Goal: Transaction & Acquisition: Purchase product/service

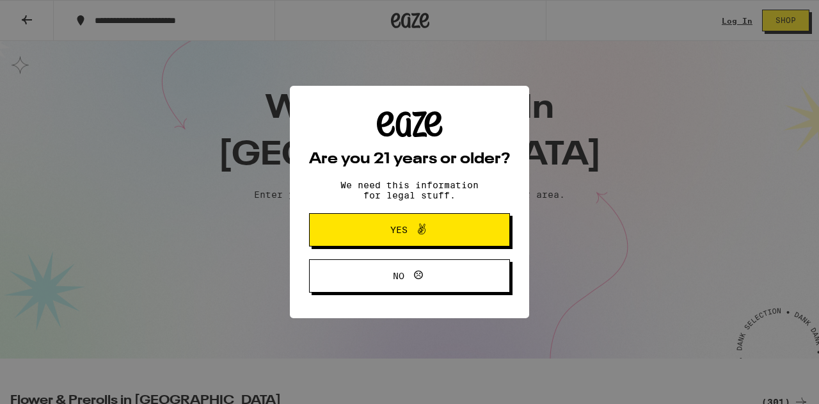
click at [425, 232] on icon at bounding box center [421, 228] width 15 height 15
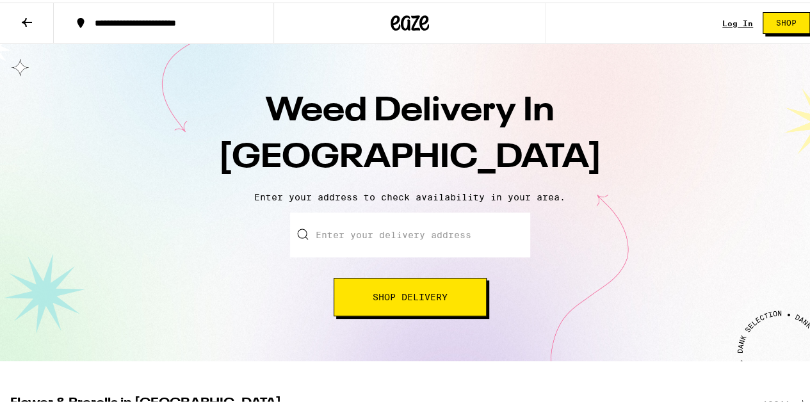
click at [361, 229] on input "Enter your delivery address" at bounding box center [410, 232] width 240 height 45
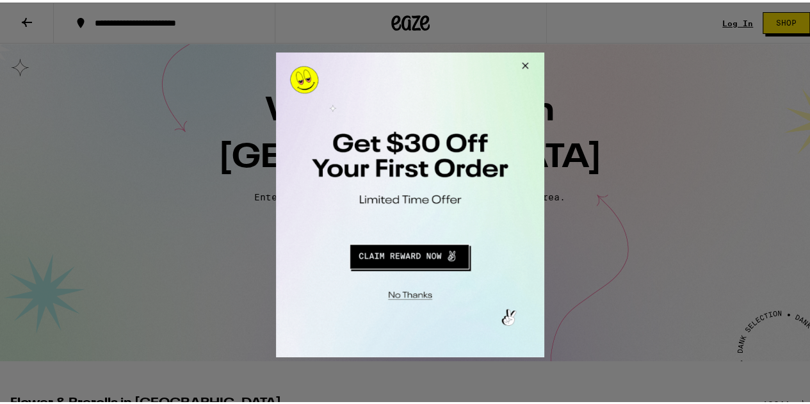
drag, startPoint x: 526, startPoint y: 61, endPoint x: 498, endPoint y: 105, distance: 51.8
click at [526, 62] on button "Close Modal" at bounding box center [522, 67] width 35 height 31
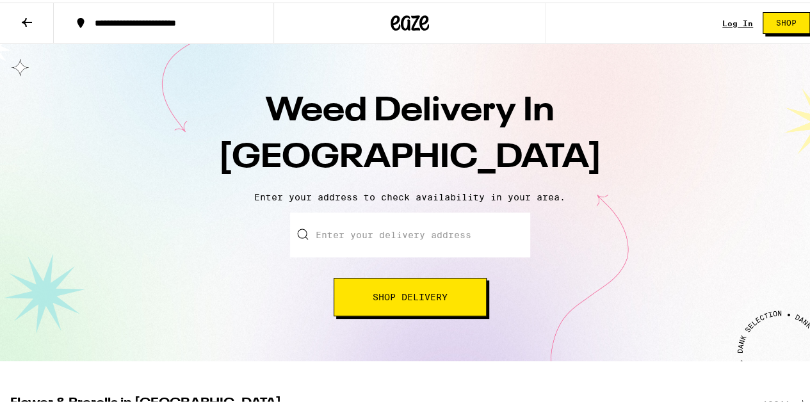
click at [383, 230] on input "Enter your delivery address" at bounding box center [410, 232] width 240 height 45
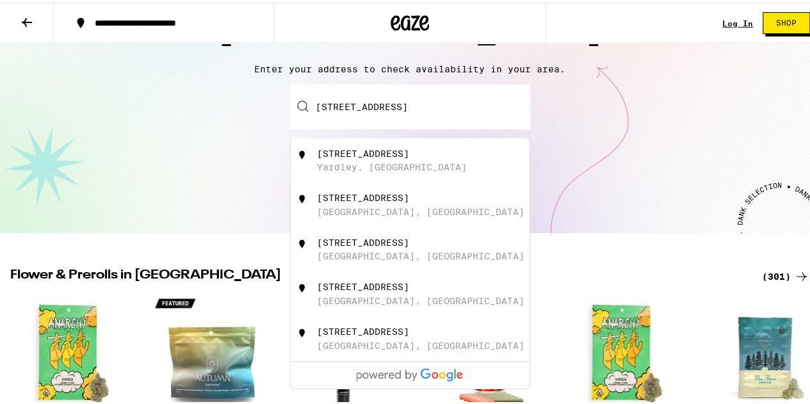
scroll to position [64, 0]
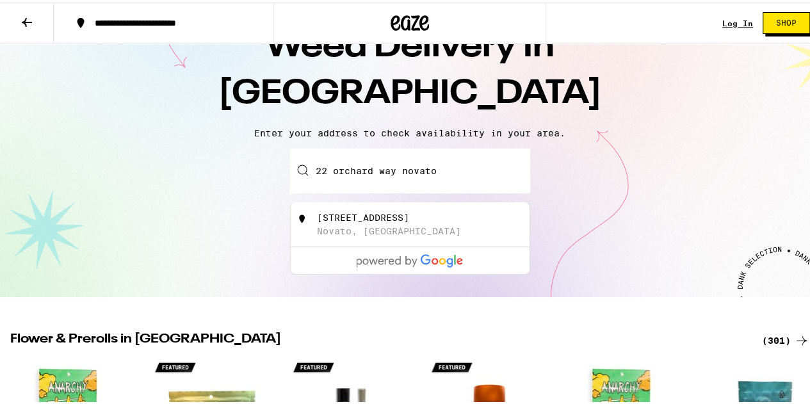
type input "[STREET_ADDRESS]"
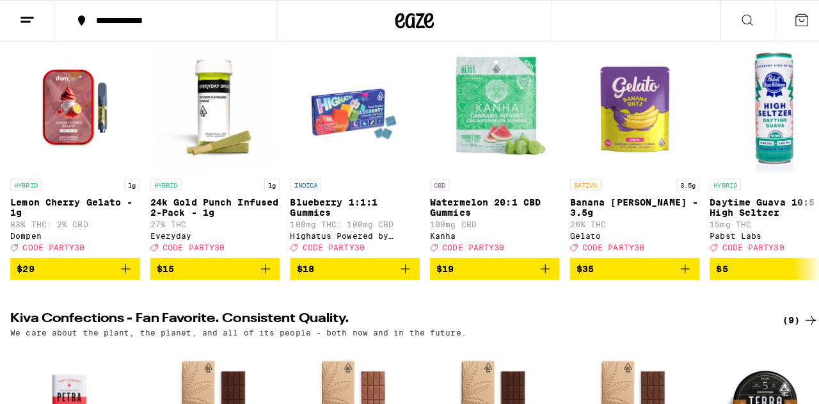
scroll to position [192, 0]
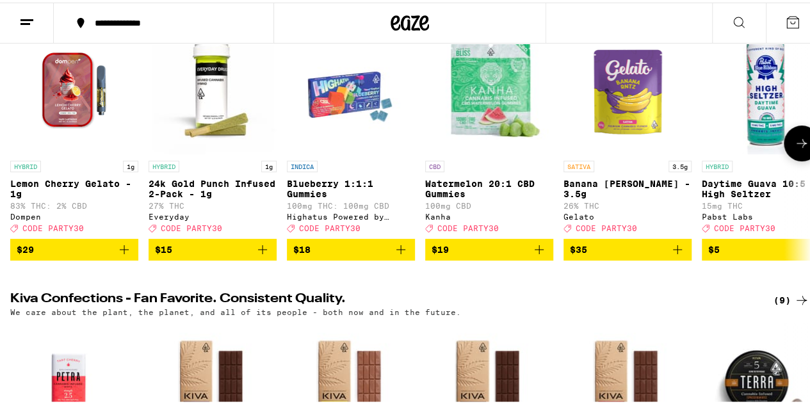
click at [489, 100] on img "Open page for Watermelon 20:1 CBD Gummies from Kanha" at bounding box center [489, 88] width 128 height 128
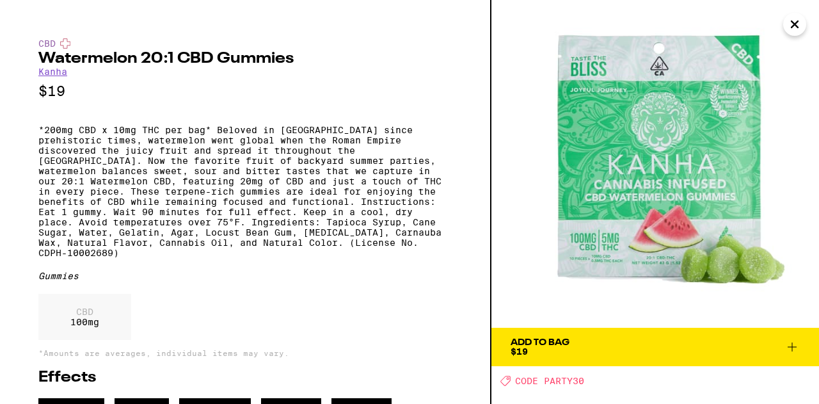
scroll to position [42, 0]
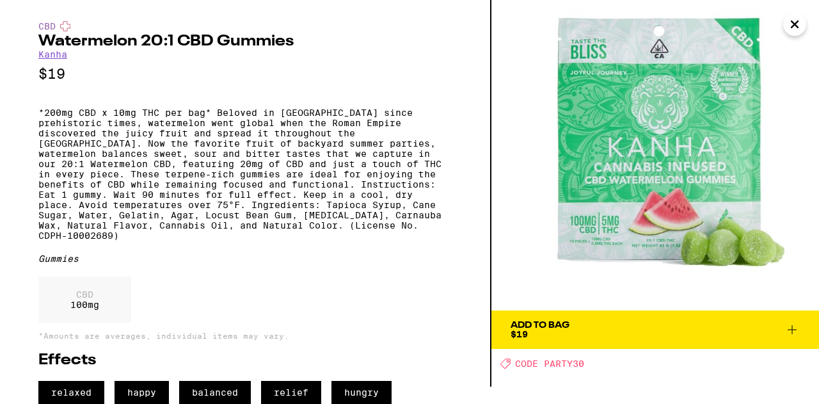
click at [673, 321] on span "Add To Bag $19" at bounding box center [655, 330] width 289 height 18
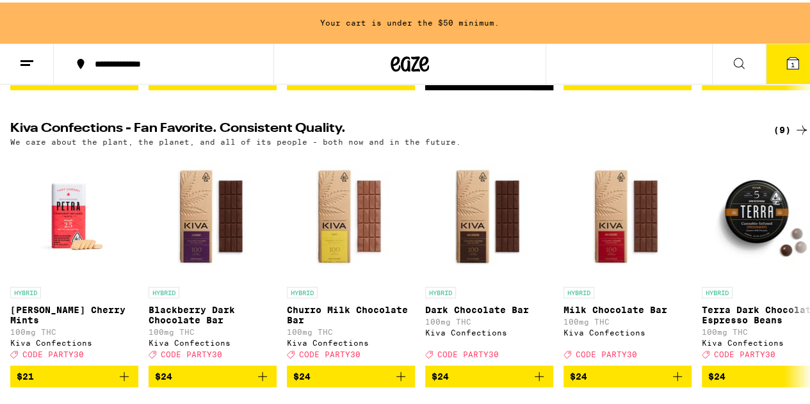
scroll to position [425, 0]
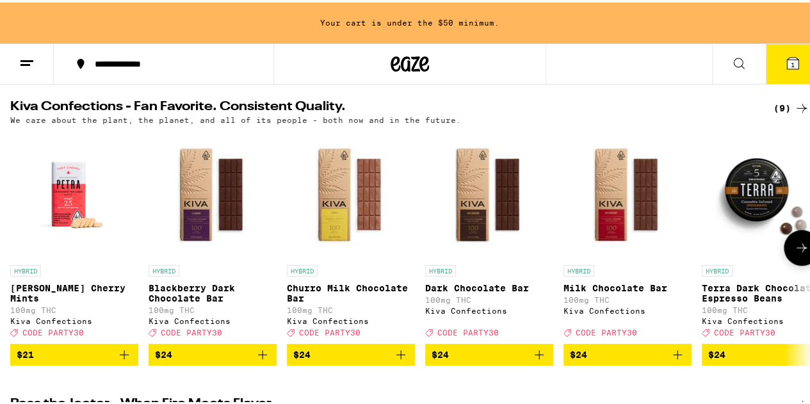
click at [122, 360] on icon "Add to bag" at bounding box center [123, 351] width 15 height 15
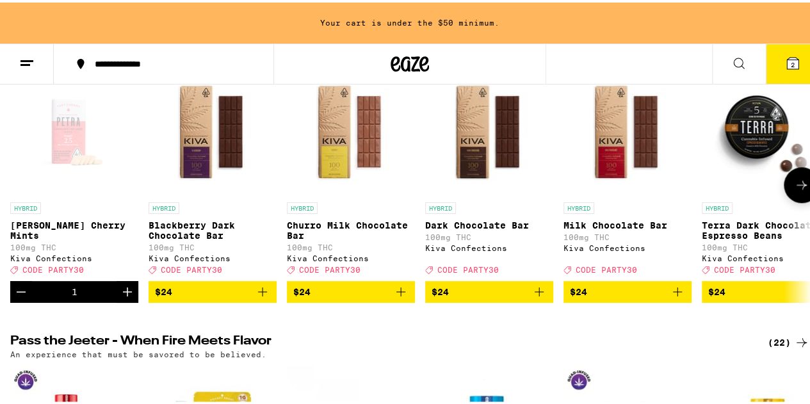
scroll to position [489, 0]
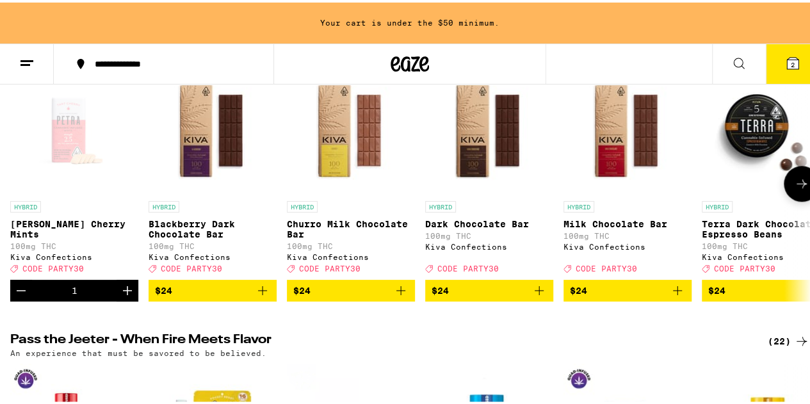
click at [680, 296] on icon "Add to bag" at bounding box center [677, 287] width 15 height 15
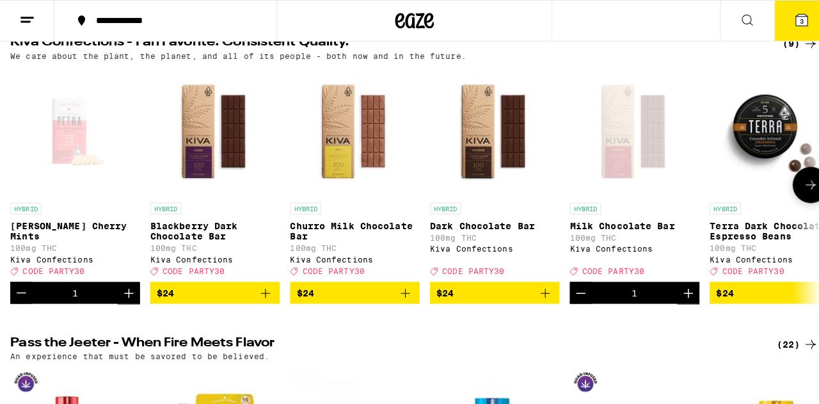
scroll to position [192, 0]
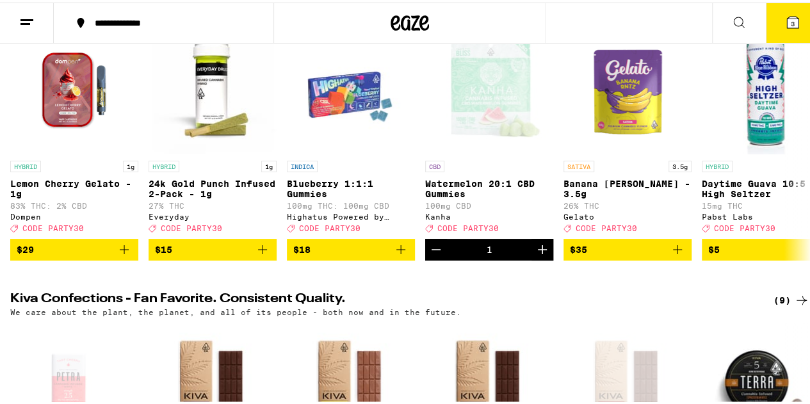
click at [787, 15] on icon at bounding box center [793, 20] width 12 height 12
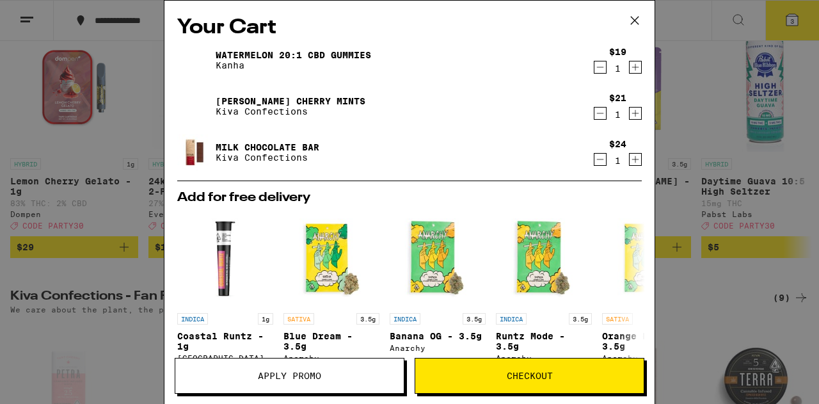
click at [524, 376] on span "Checkout" at bounding box center [530, 375] width 46 height 9
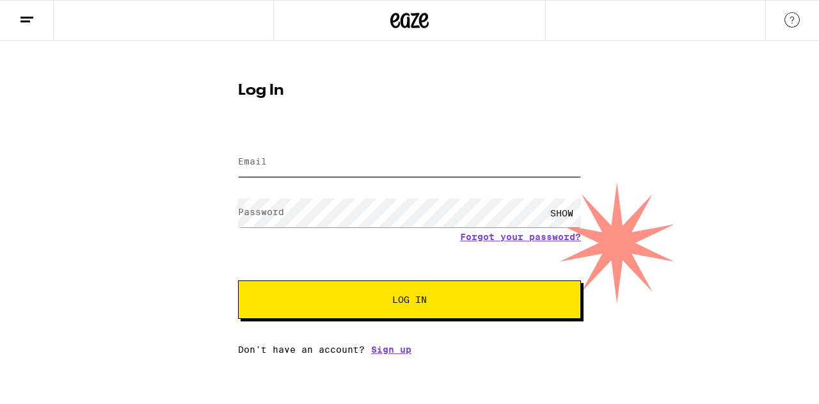
type input "[EMAIL_ADDRESS][DOMAIN_NAME]"
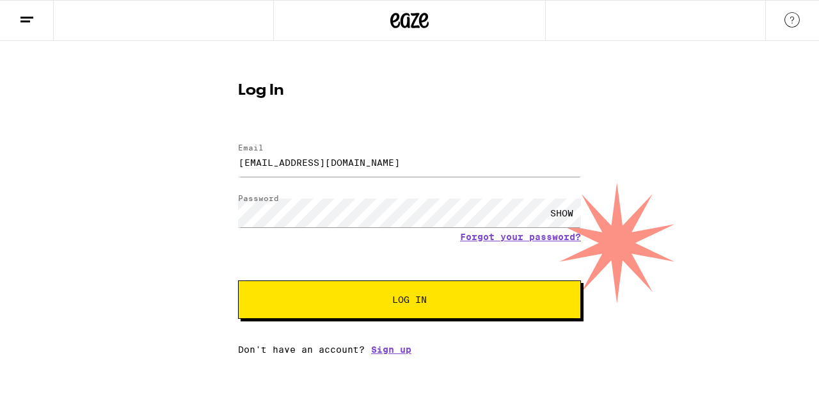
click at [403, 299] on span "Log In" at bounding box center [409, 299] width 35 height 9
